Goal: Task Accomplishment & Management: Manage account settings

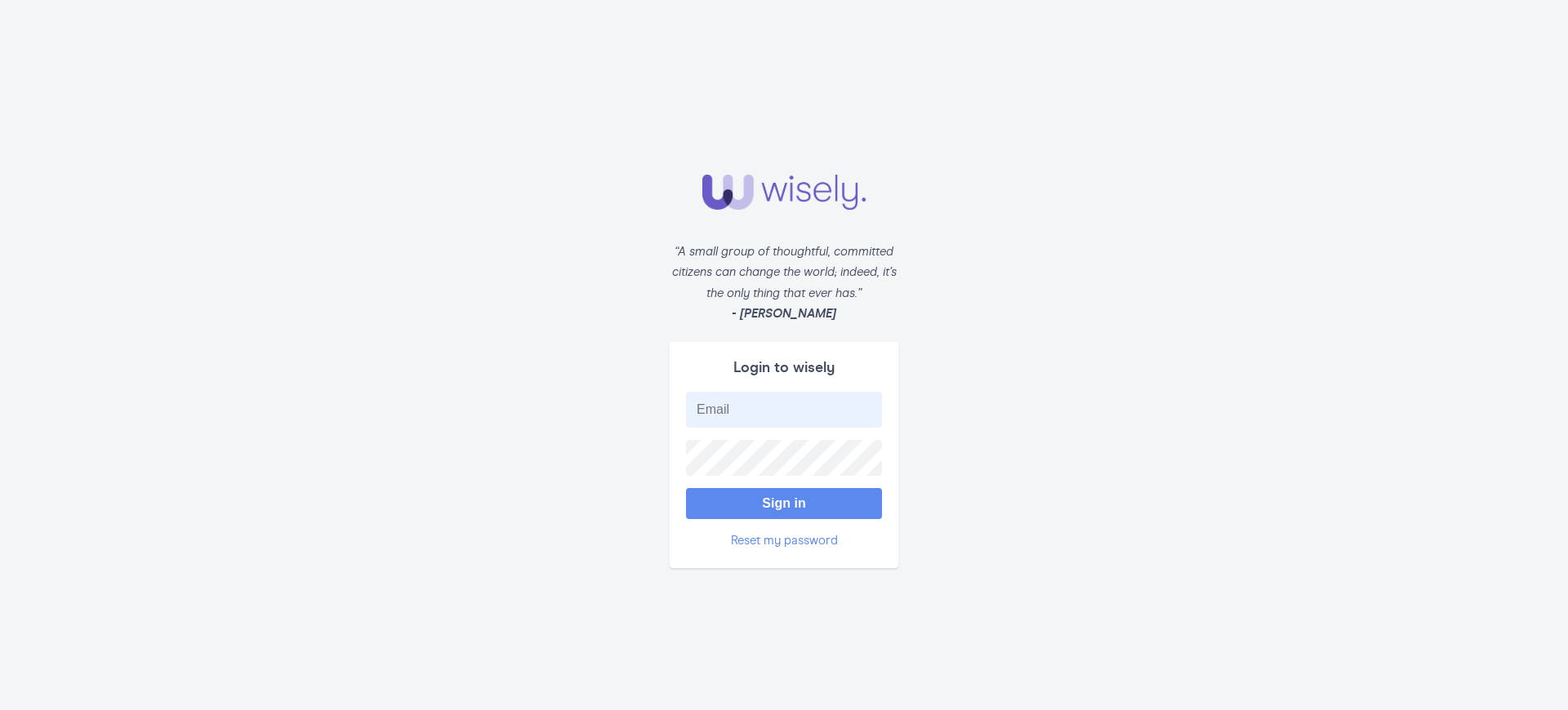
click at [784, 495] on button "Sign in" at bounding box center [784, 503] width 196 height 31
click at [784, 510] on button "Sign in" at bounding box center [784, 503] width 196 height 31
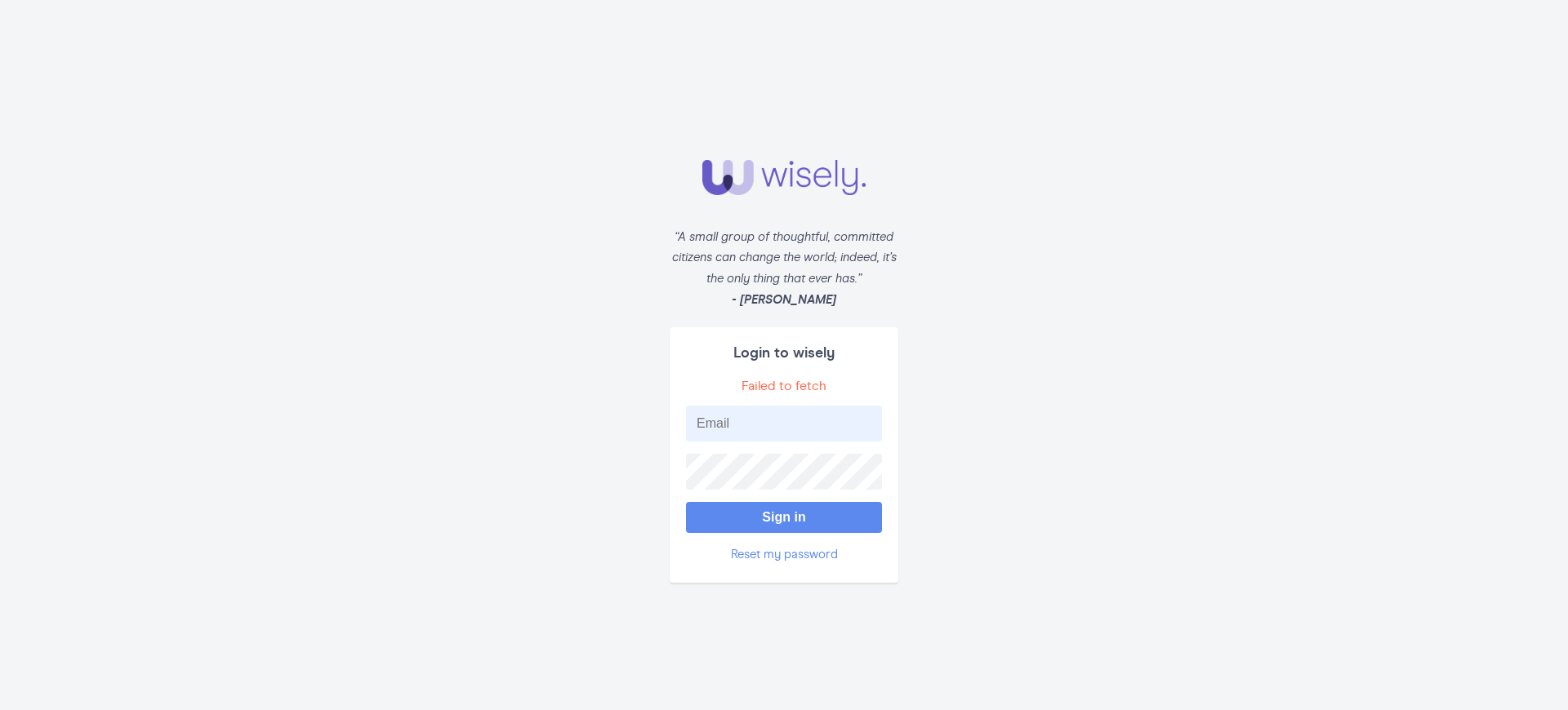
click at [784, 510] on button "Sign in" at bounding box center [784, 517] width 196 height 31
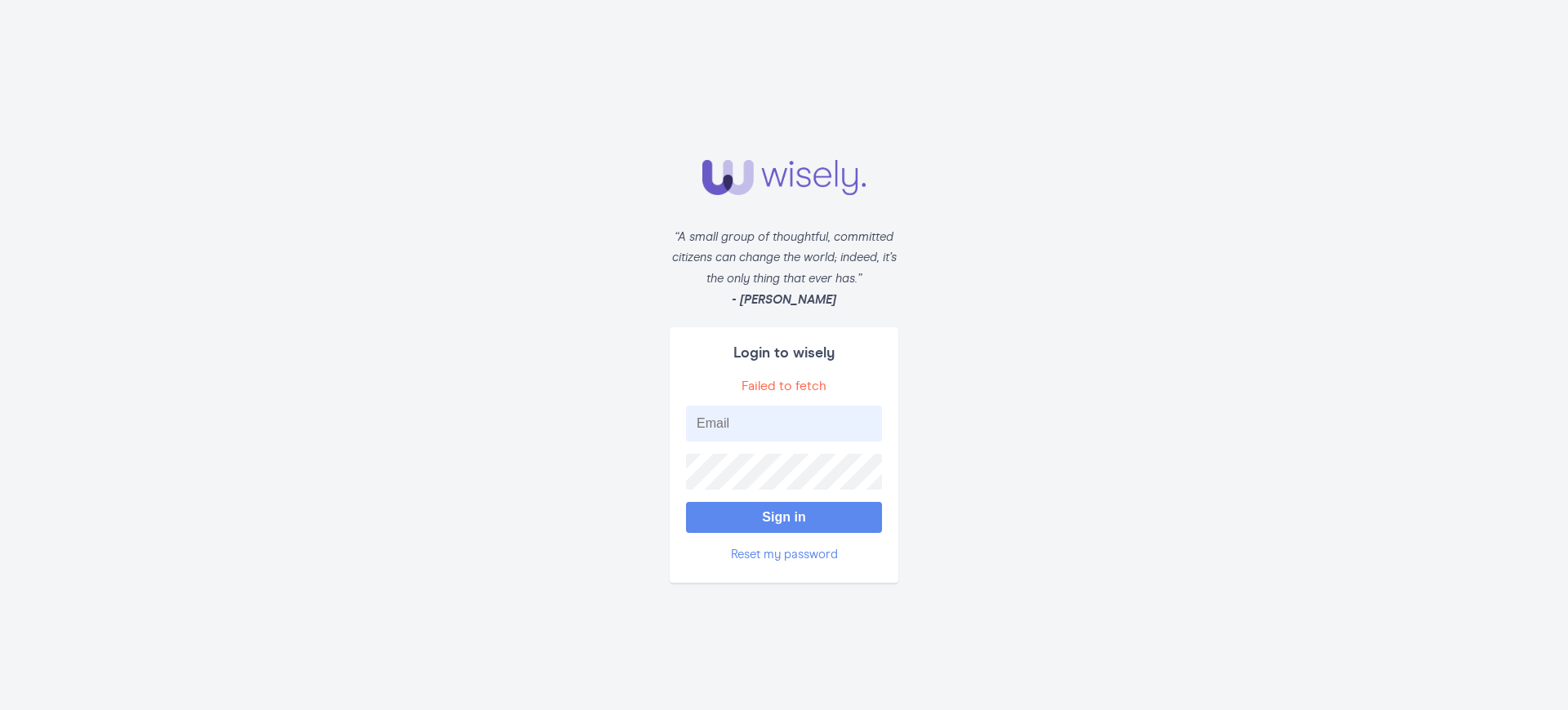
click at [784, 510] on button "Sign in" at bounding box center [784, 517] width 196 height 31
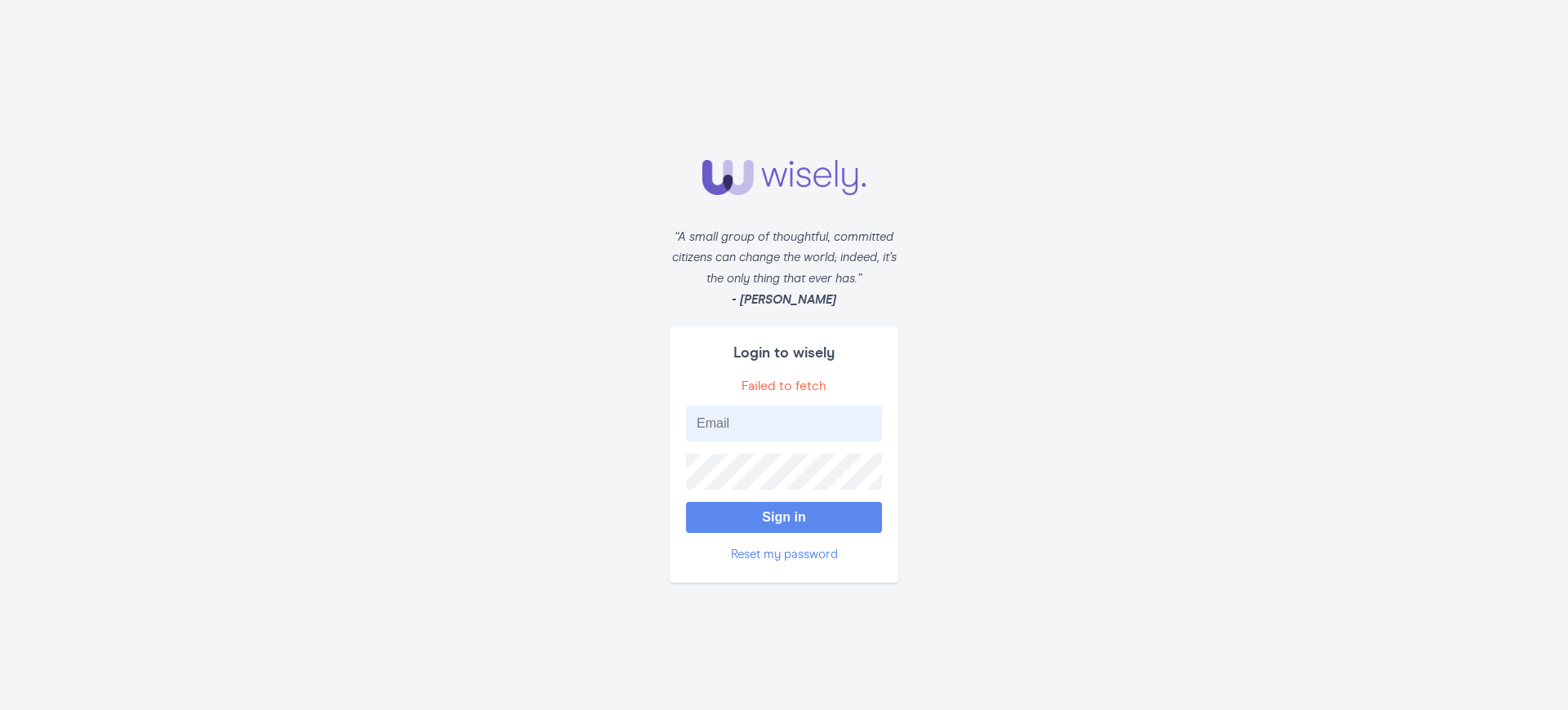
click at [784, 510] on button "Sign in" at bounding box center [784, 517] width 196 height 31
